Goal: Find specific fact

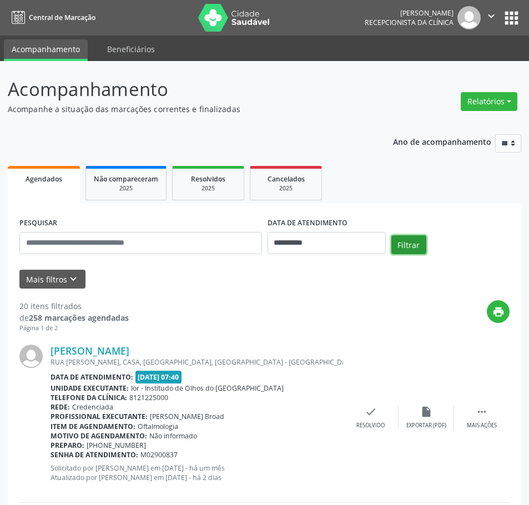
click at [408, 244] on button "Filtrar" at bounding box center [409, 244] width 35 height 19
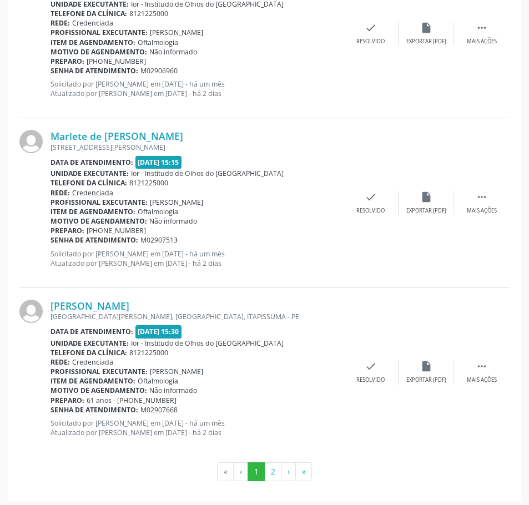
scroll to position [2423, 0]
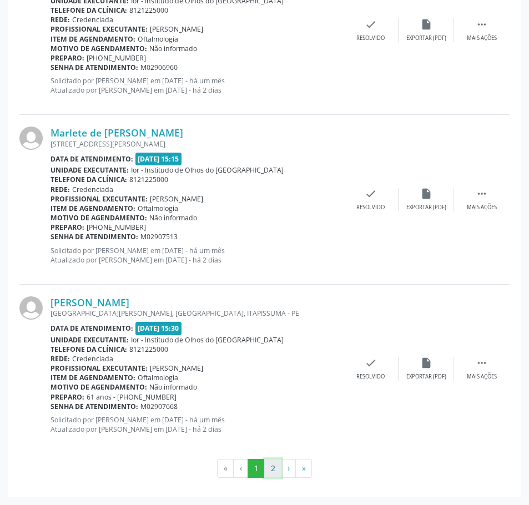
click at [273, 469] on button "2" at bounding box center [272, 468] width 17 height 19
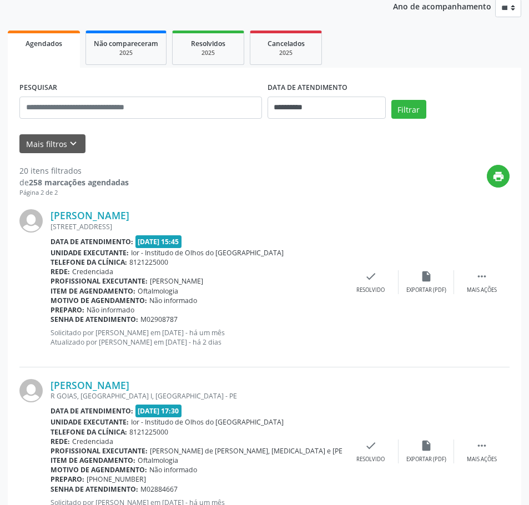
scroll to position [167, 0]
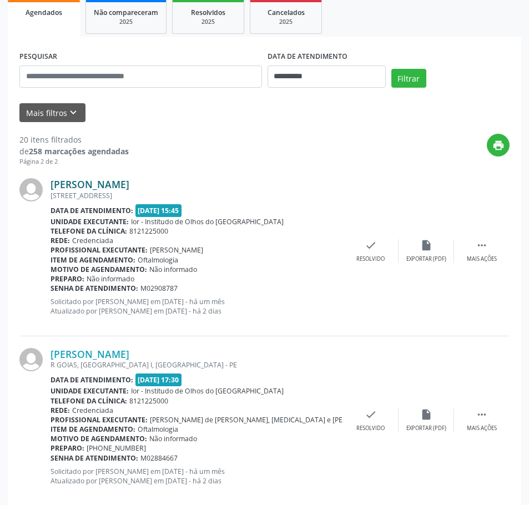
click at [129, 182] on link "[PERSON_NAME]" at bounding box center [90, 184] width 79 height 12
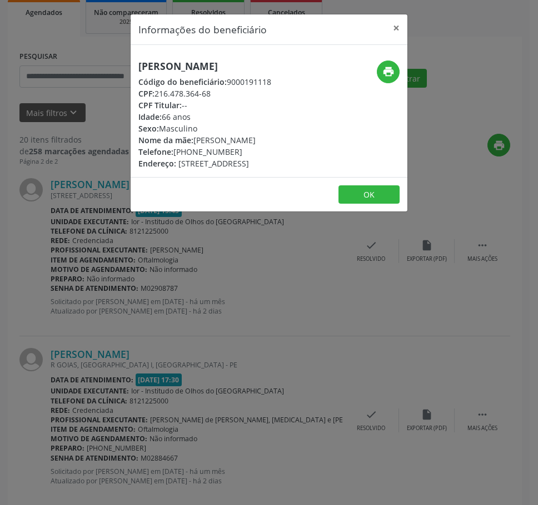
drag, startPoint x: 156, startPoint y: 93, endPoint x: 212, endPoint y: 94, distance: 56.1
click at [212, 94] on div "CPF: 216.478.364-68" at bounding box center [204, 94] width 133 height 12
copy div "216.478.364-68"
drag, startPoint x: 142, startPoint y: 67, endPoint x: 288, endPoint y: 62, distance: 145.6
click at [271, 62] on h5 "[PERSON_NAME]" at bounding box center [204, 67] width 133 height 12
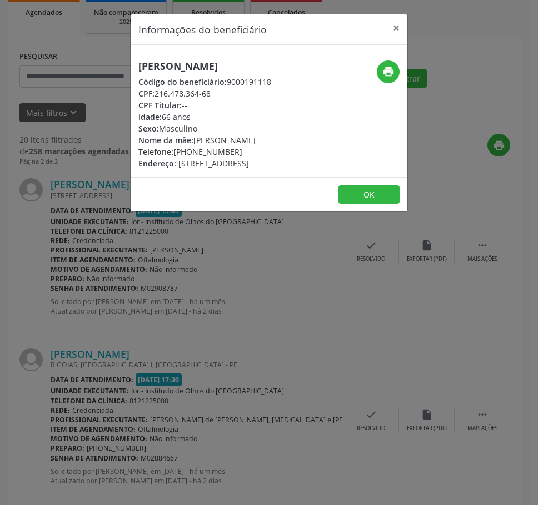
copy h5 "[PERSON_NAME]"
click at [399, 26] on button "×" at bounding box center [396, 27] width 22 height 27
